Goal: Task Accomplishment & Management: Manage account settings

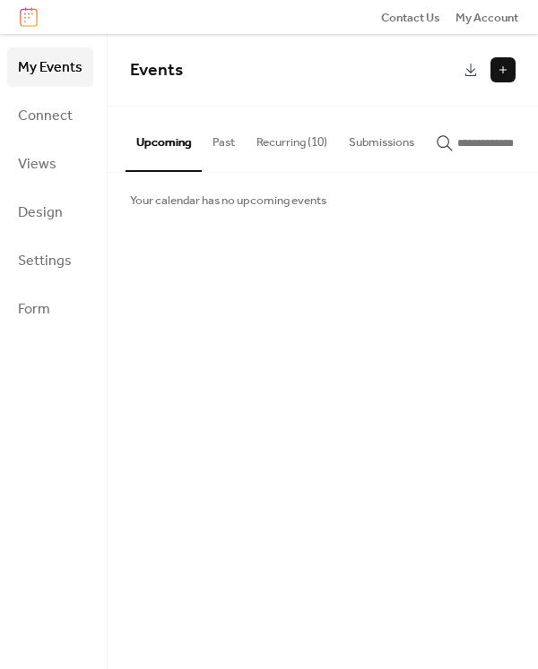
click at [266, 142] on button "Recurring (10)" at bounding box center [292, 138] width 92 height 63
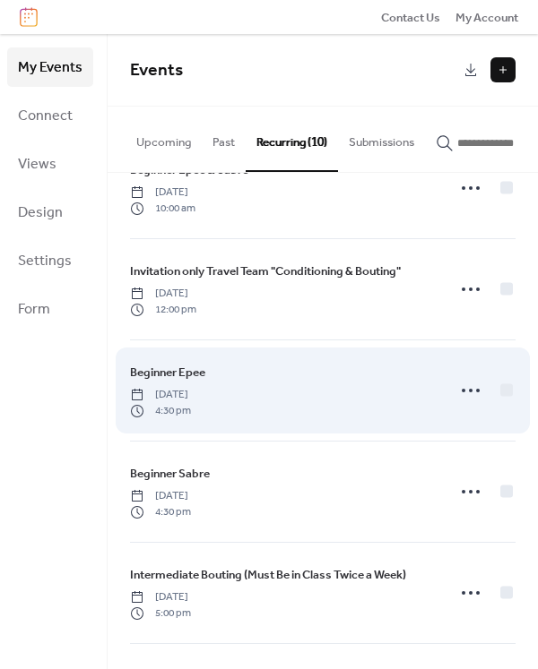
scroll to position [69, 0]
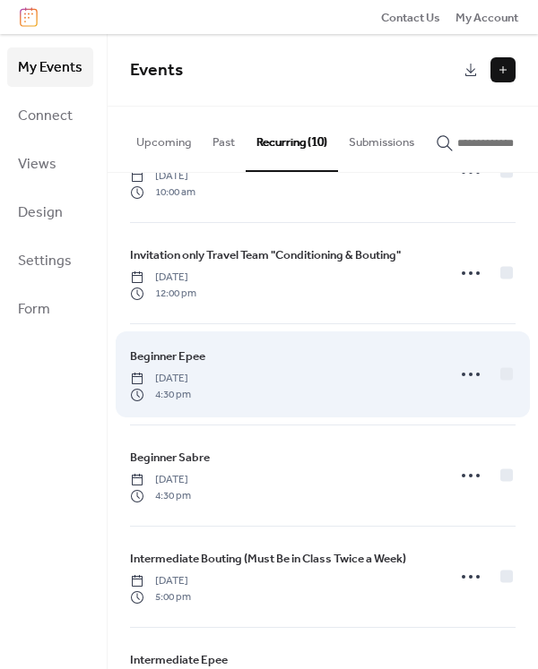
click at [344, 396] on div "Beginner Epee [DATE] 4:30 pm" at bounding box center [282, 375] width 305 height 56
click at [469, 376] on circle at bounding box center [471, 375] width 4 height 4
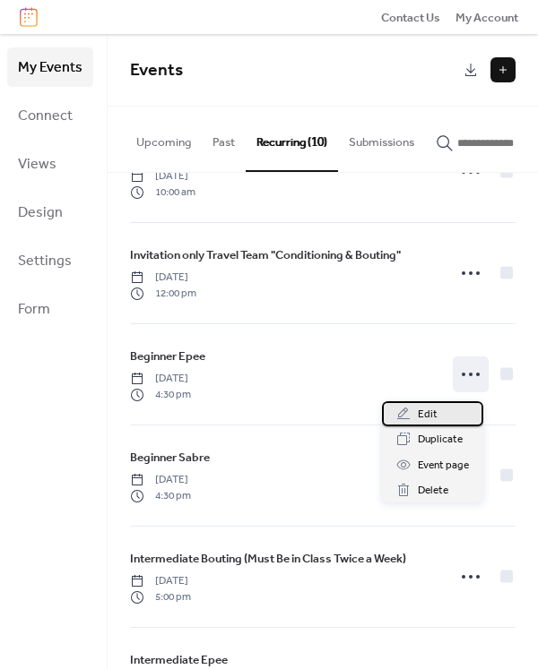
click at [428, 416] on span "Edit" at bounding box center [428, 415] width 20 height 18
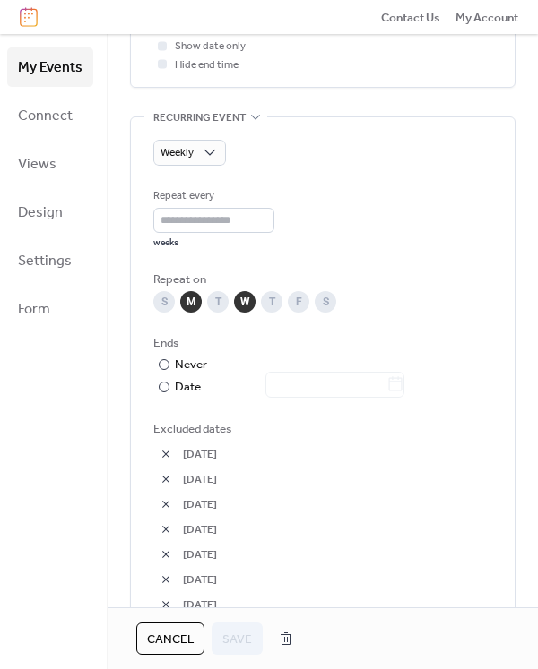
scroll to position [783, 0]
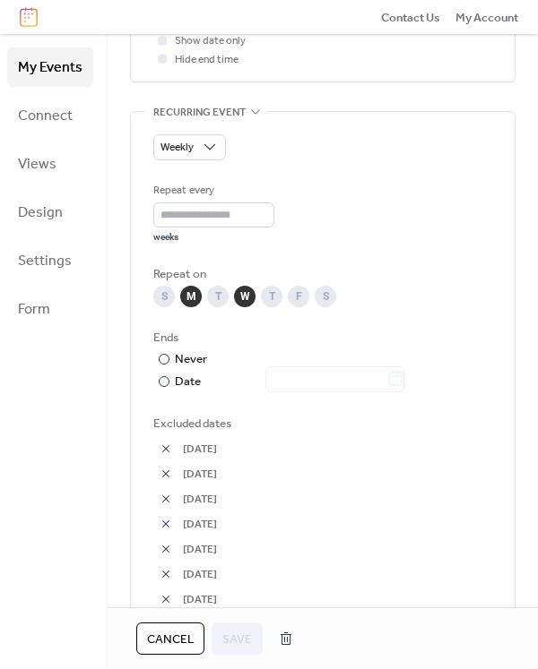
click at [167, 471] on button "button" at bounding box center [165, 473] width 25 height 25
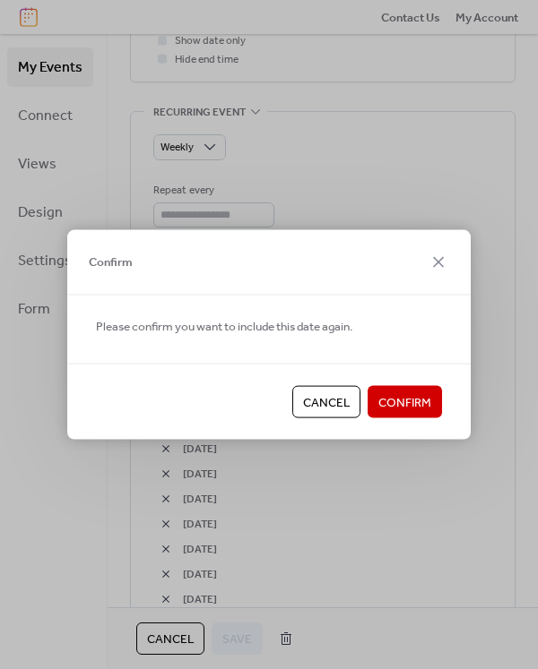
click at [400, 406] on span "Confirm" at bounding box center [404, 403] width 53 height 18
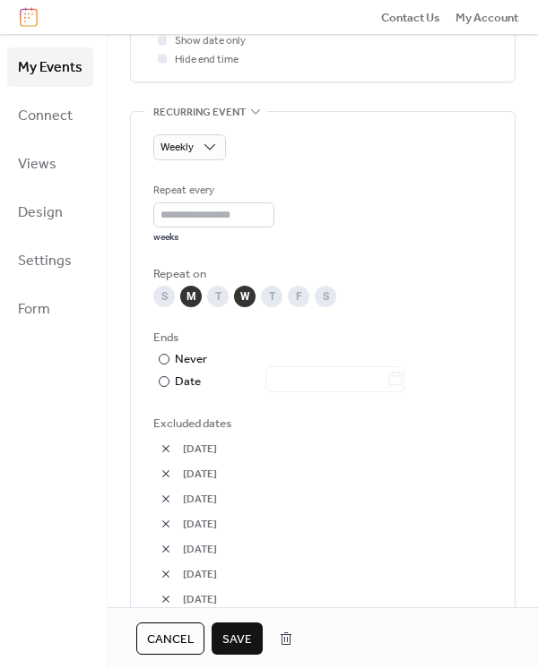
click at [240, 646] on span "Save" at bounding box center [237, 640] width 30 height 18
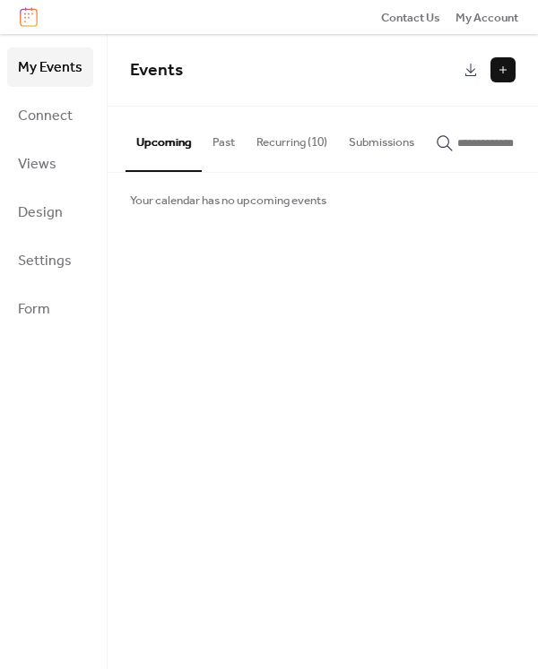
click at [289, 143] on button "Recurring (10)" at bounding box center [292, 138] width 92 height 63
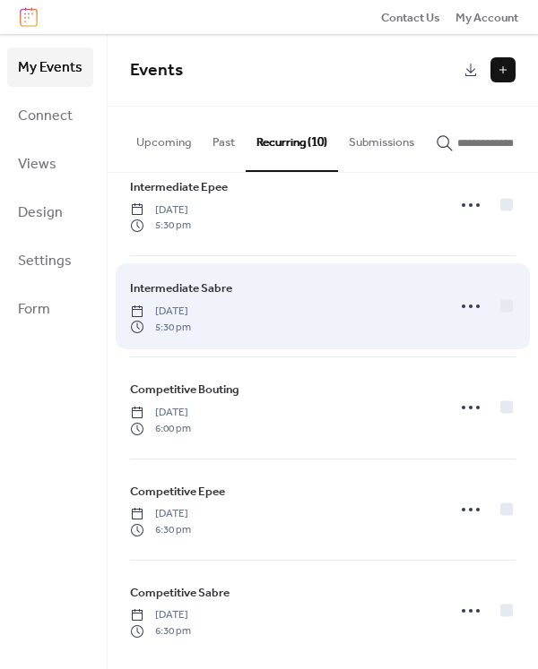
scroll to position [556, 0]
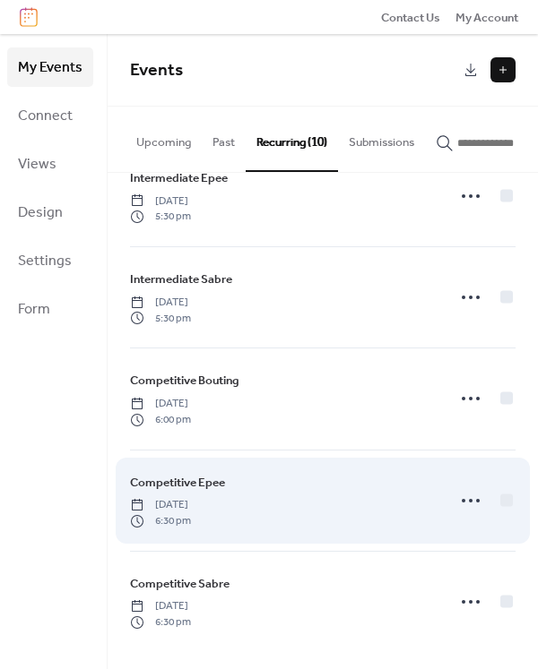
click at [191, 502] on span "[DATE]" at bounding box center [160, 505] width 61 height 16
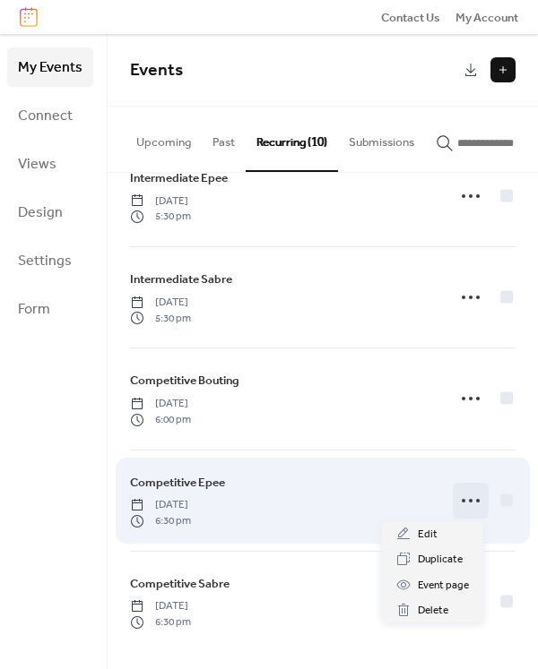
click at [462, 501] on icon at bounding box center [470, 501] width 29 height 29
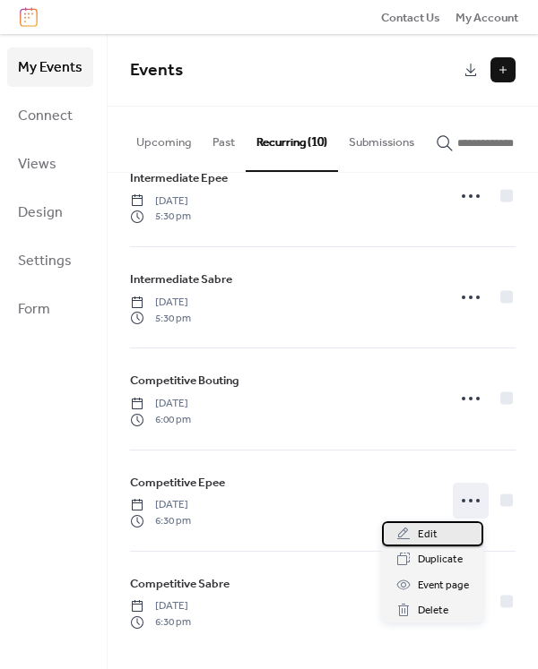
click at [427, 531] on span "Edit" at bounding box center [428, 535] width 20 height 18
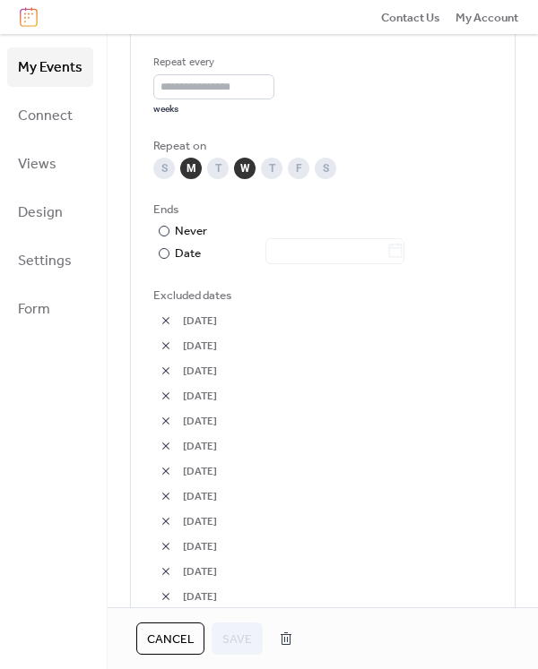
scroll to position [927, 0]
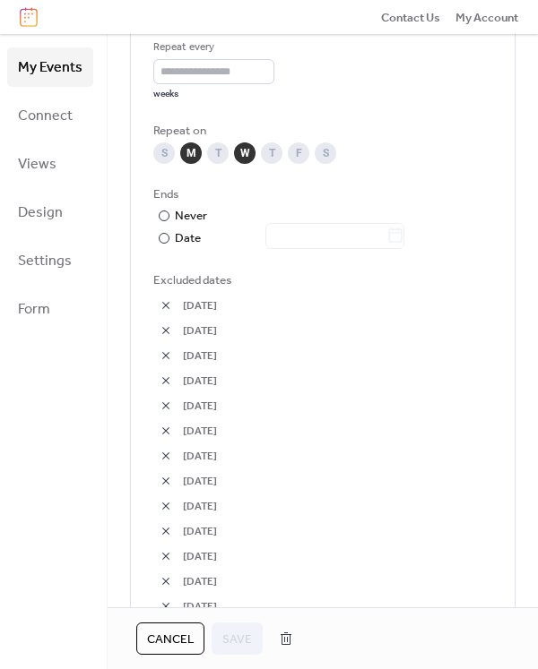
click at [167, 334] on button "button" at bounding box center [165, 330] width 25 height 25
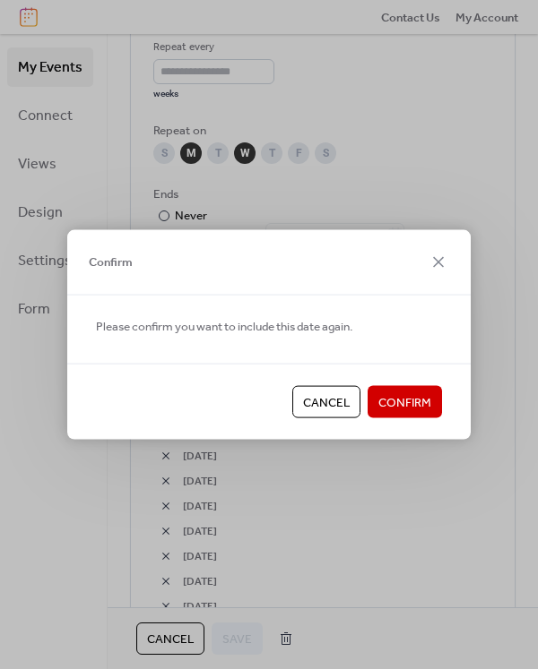
click at [377, 407] on button "Confirm" at bounding box center [404, 402] width 74 height 32
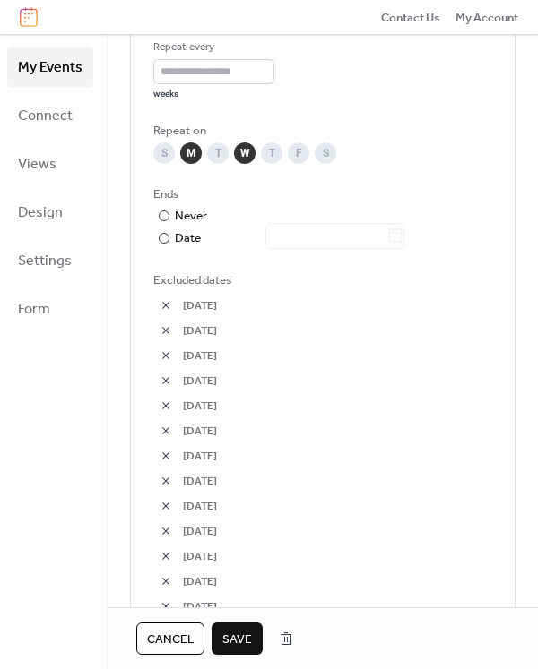
click at [235, 634] on span "Save" at bounding box center [237, 640] width 30 height 18
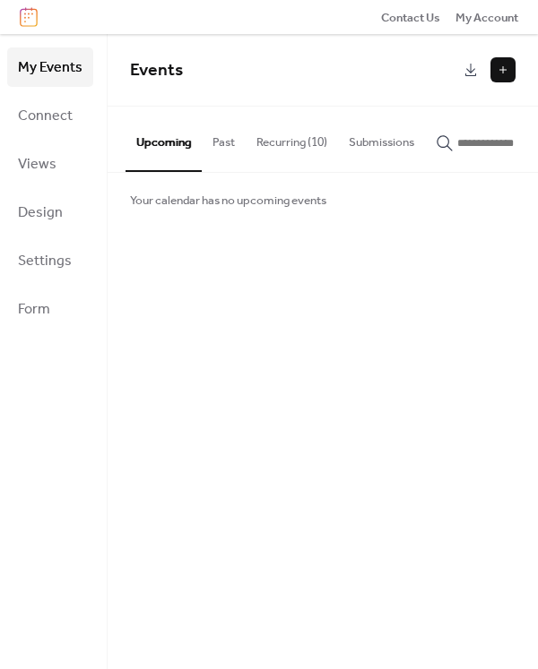
click at [290, 146] on button "Recurring (10)" at bounding box center [292, 138] width 92 height 63
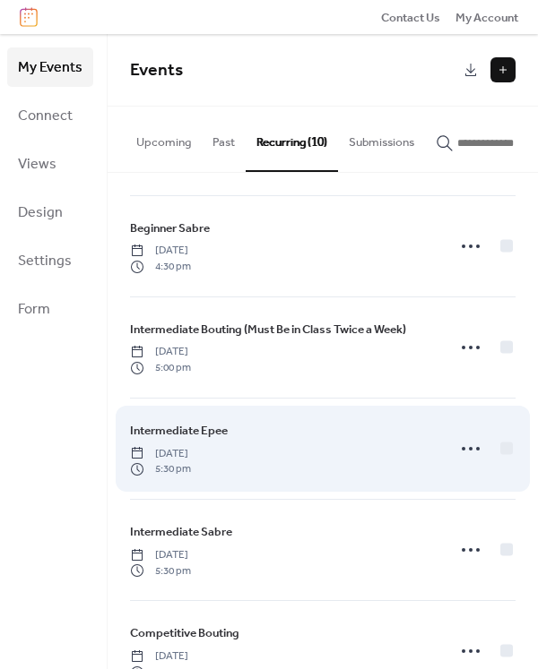
scroll to position [306, 0]
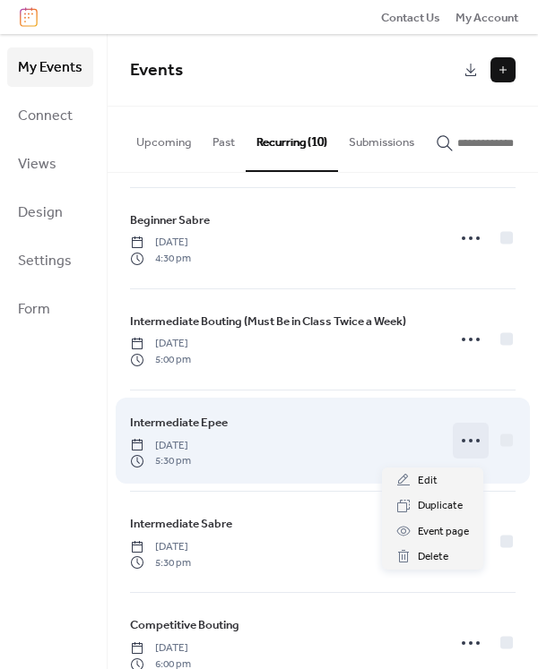
click at [466, 444] on icon at bounding box center [470, 441] width 29 height 29
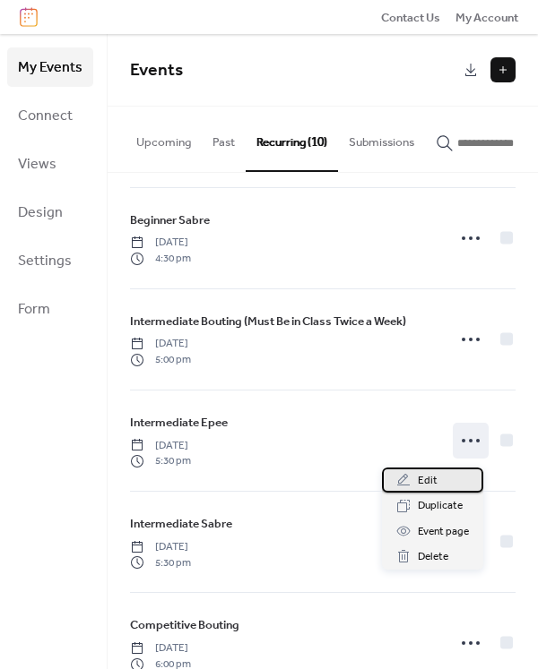
click at [432, 483] on span "Edit" at bounding box center [428, 481] width 20 height 18
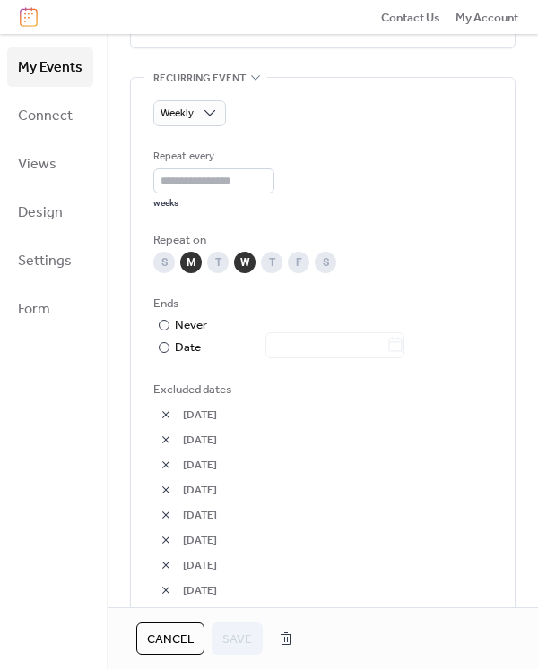
scroll to position [833, 0]
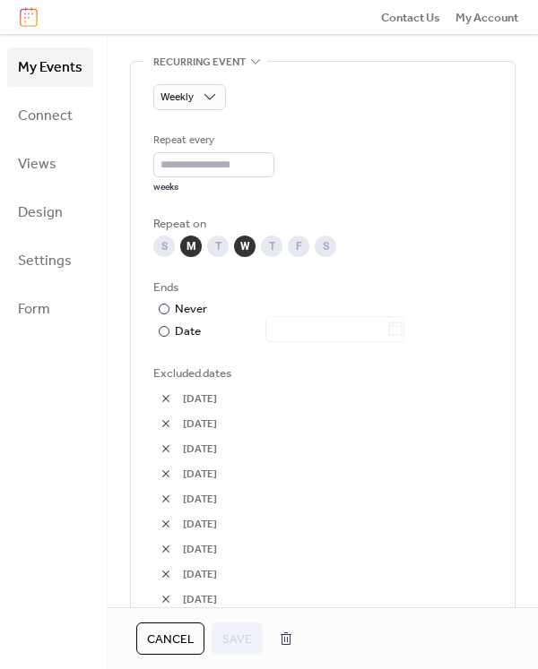
click at [162, 424] on button "button" at bounding box center [165, 423] width 25 height 25
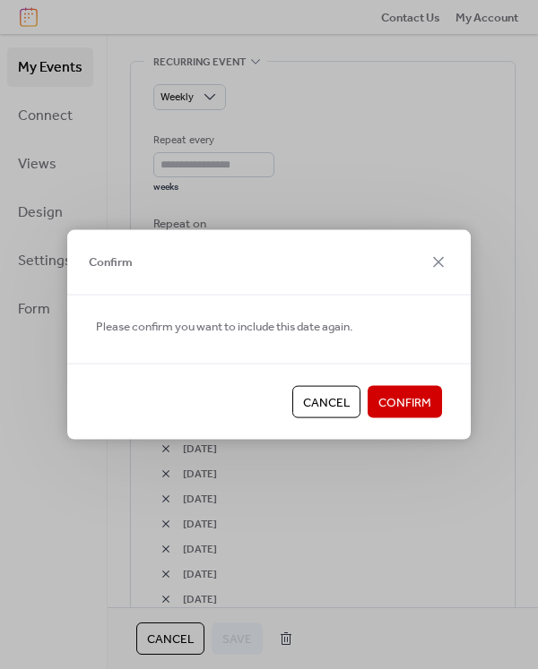
click at [413, 401] on span "Confirm" at bounding box center [404, 403] width 53 height 18
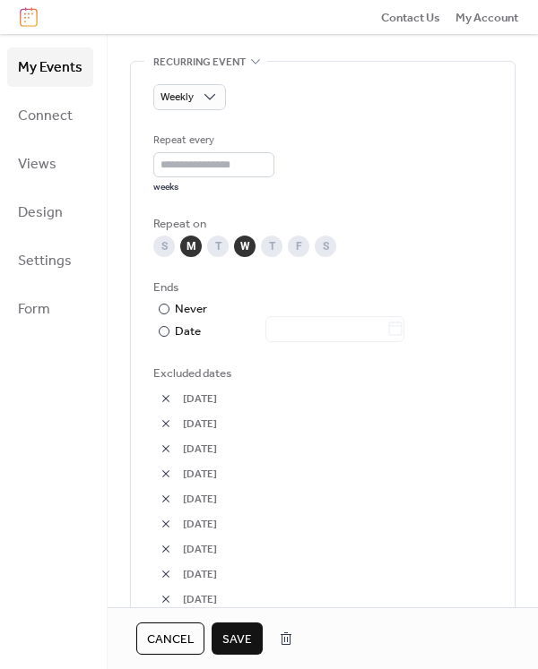
click at [242, 646] on span "Save" at bounding box center [237, 640] width 30 height 18
